Goal: Task Accomplishment & Management: Use online tool/utility

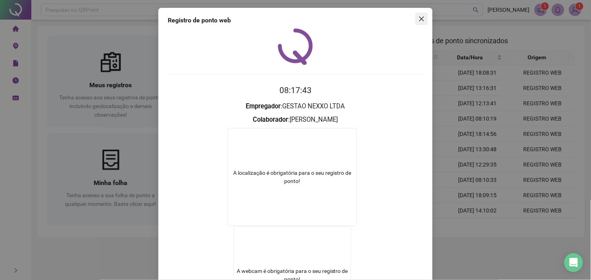
click at [422, 18] on icon "close" at bounding box center [422, 19] width 6 height 6
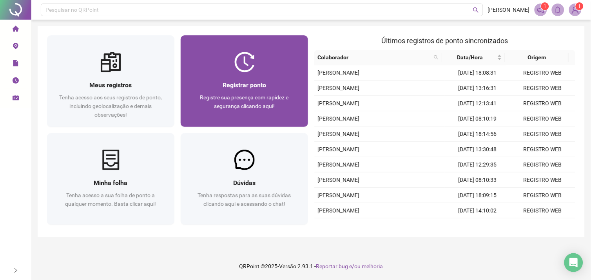
click at [253, 81] on span "Registrar ponto" at bounding box center [245, 84] width 44 height 7
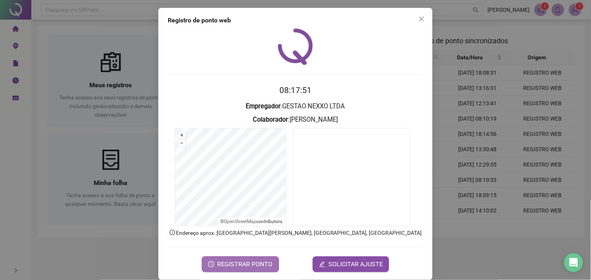
click at [271, 262] on button "REGISTRAR PONTO" at bounding box center [240, 264] width 77 height 16
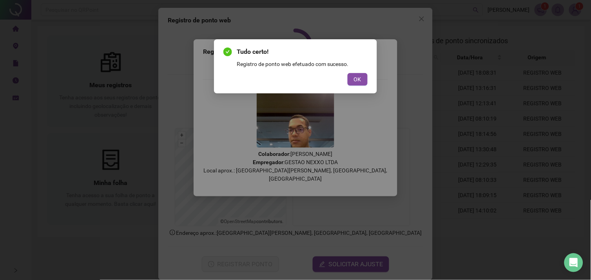
click at [354, 85] on button "OK" at bounding box center [358, 79] width 20 height 13
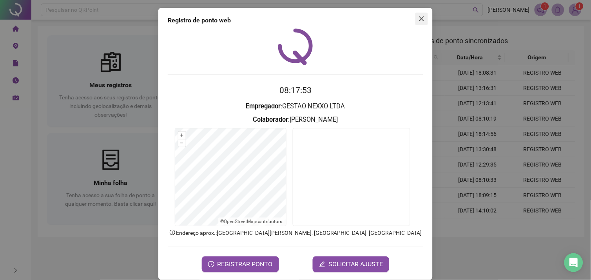
click at [421, 19] on icon "close" at bounding box center [422, 19] width 6 height 6
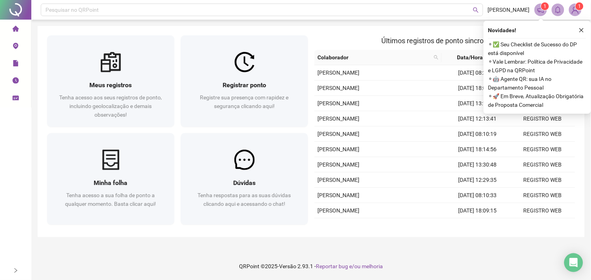
click at [538, 44] on span "⚬ ✅ Seu Checklist de Sucesso do DP está disponível" at bounding box center [538, 48] width 98 height 17
click at [348, 29] on div "Meus registros Tenha acesso aos seus registros de ponto, incluindo geolocalizaç…" at bounding box center [312, 131] width 548 height 211
click at [581, 29] on icon "close" at bounding box center [581, 29] width 5 height 5
